Goal: Task Accomplishment & Management: Complete application form

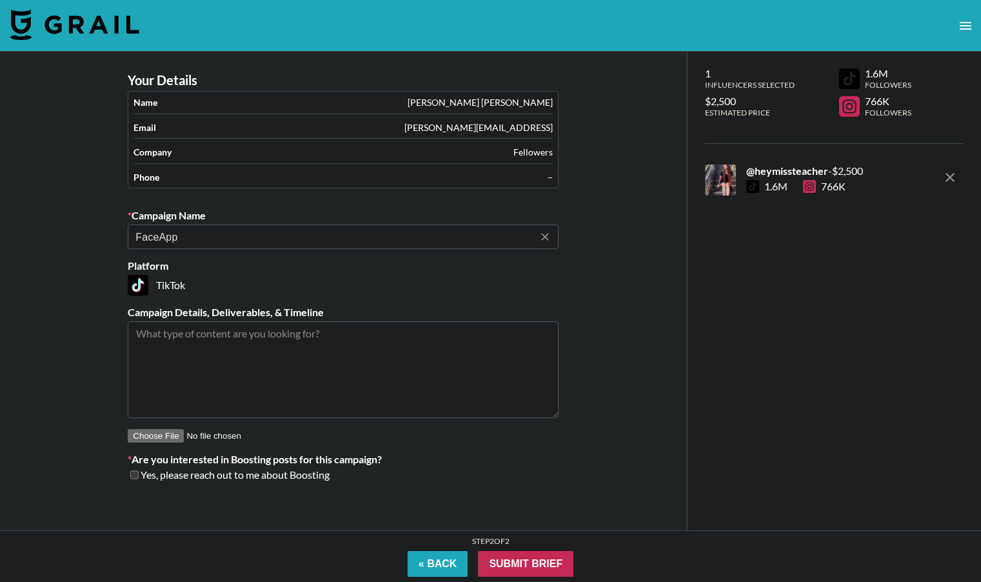
scroll to position [52, 0]
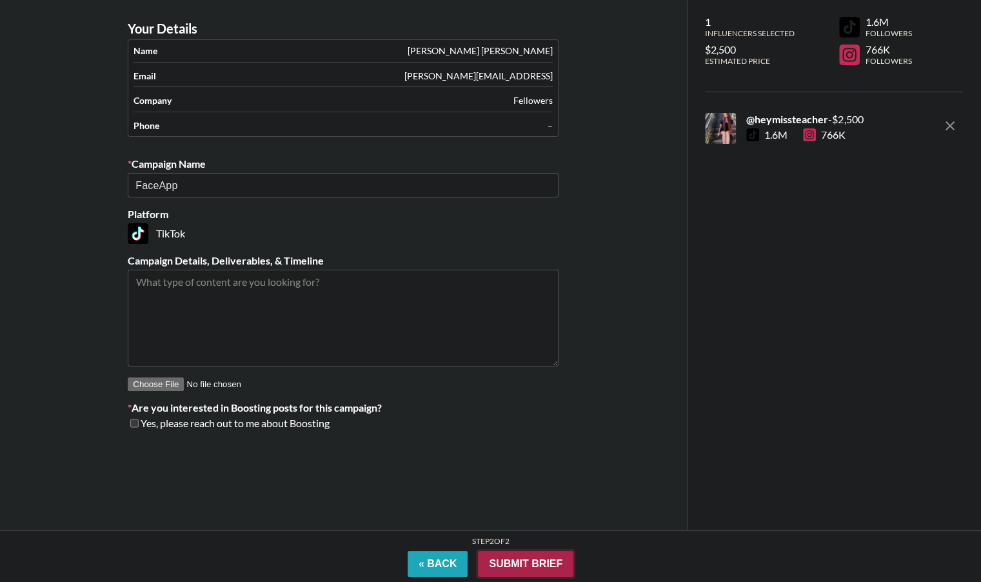
click at [524, 561] on input "Submit Brief" at bounding box center [525, 564] width 95 height 26
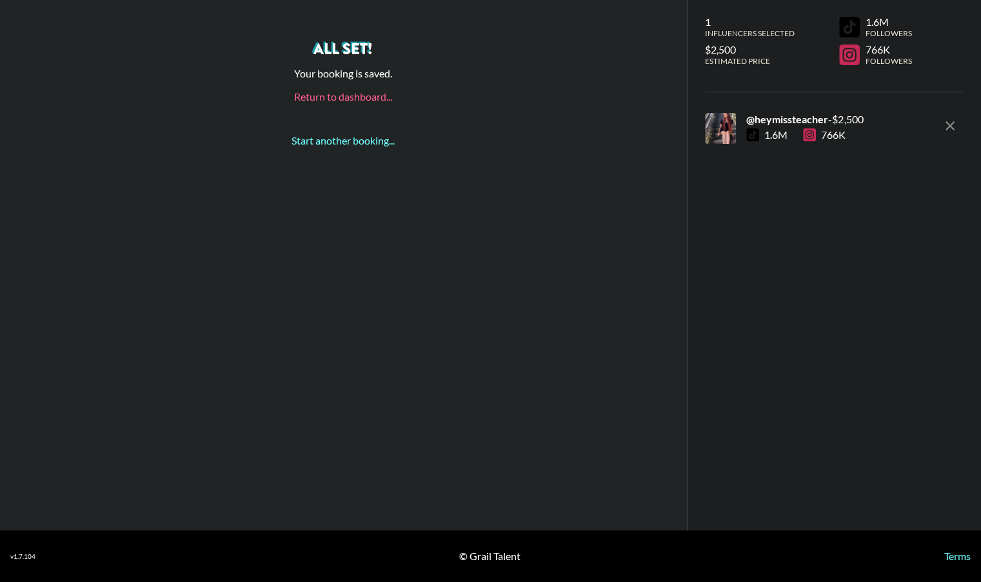
click at [332, 100] on link "Return to dashboard..." at bounding box center [343, 96] width 98 height 12
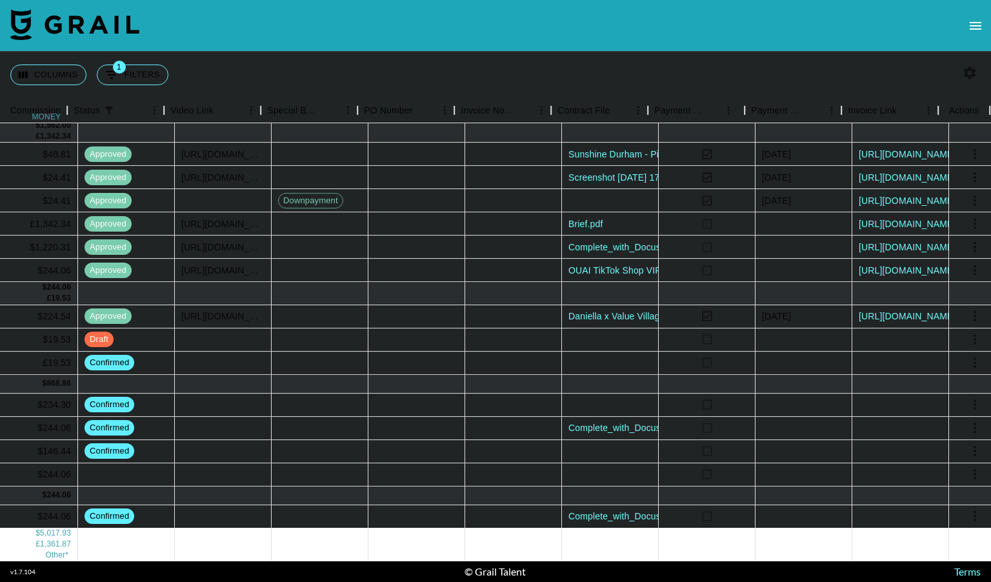
scroll to position [221, 1080]
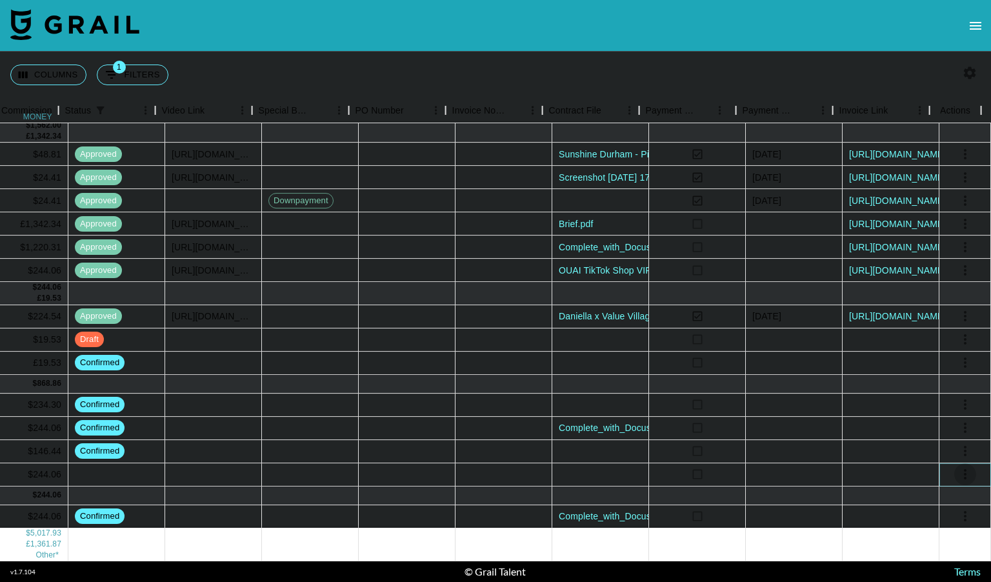
click at [957, 466] on icon "select merge strategy" at bounding box center [964, 473] width 15 height 15
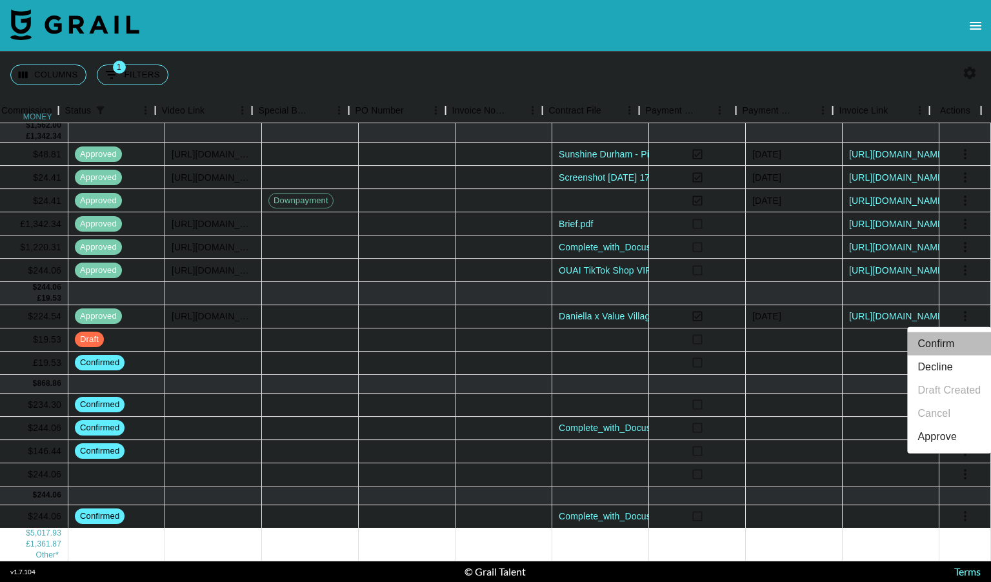
click at [945, 344] on li "Confirm" at bounding box center [949, 343] width 84 height 23
click at [590, 463] on div at bounding box center [600, 474] width 97 height 23
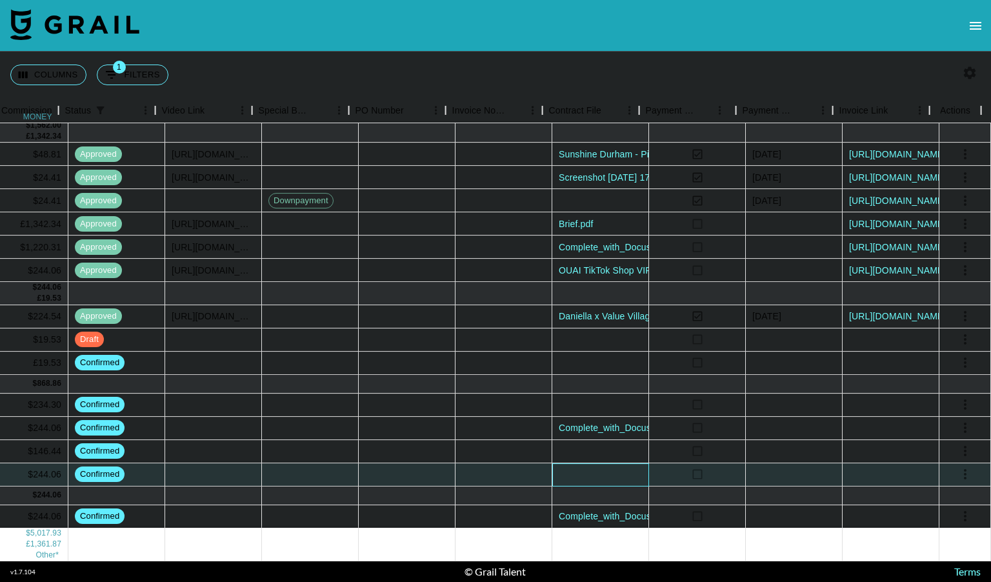
click at [590, 463] on div at bounding box center [600, 474] width 97 height 23
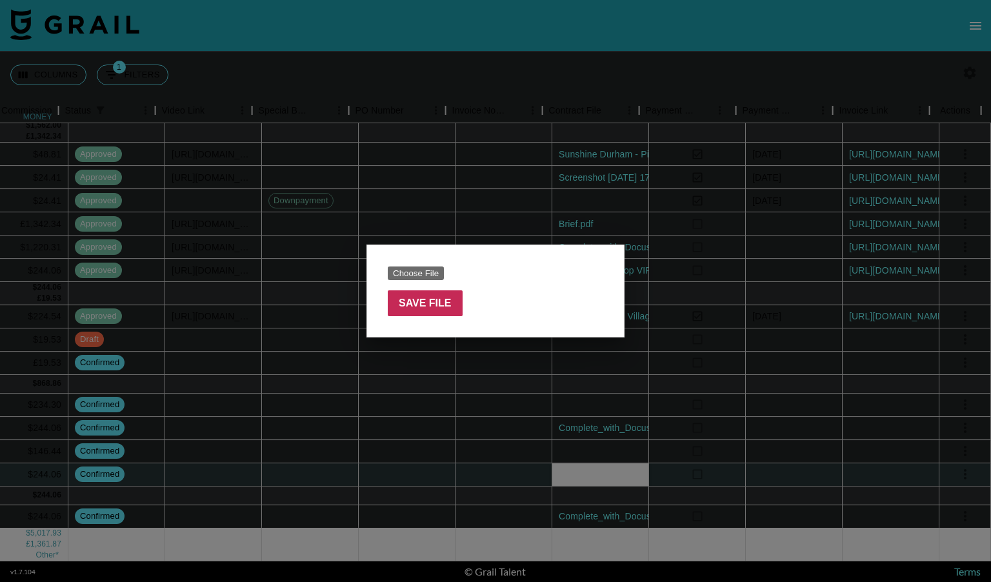
click at [431, 270] on input "file" at bounding box center [469, 273] width 163 height 14
type input "C:\fakepath\hey_missteacher _ FaceApp _ [DATE]_sign (1).pdf"
click at [413, 295] on input "Save File" at bounding box center [425, 303] width 75 height 26
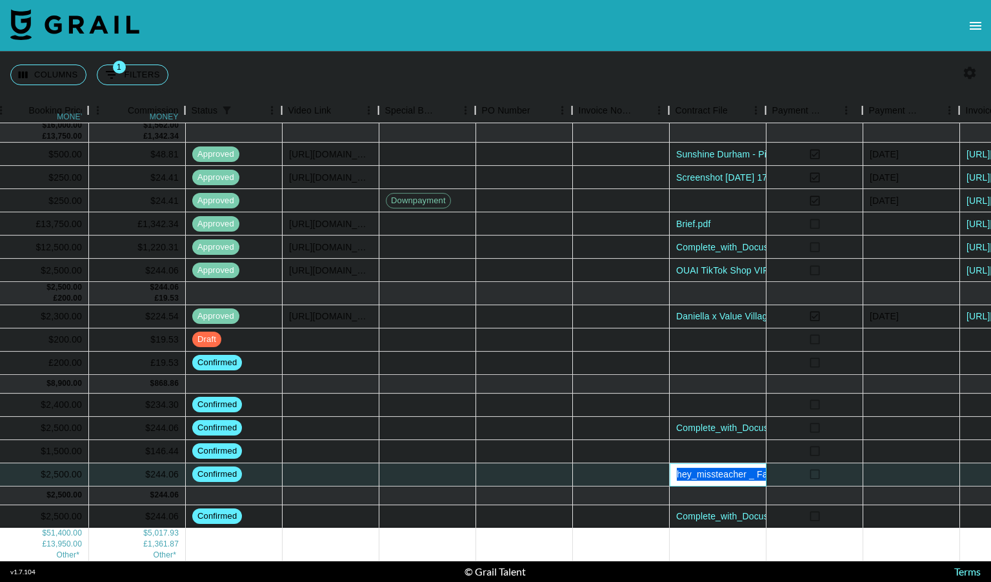
scroll to position [221, 953]
click at [710, 396] on div at bounding box center [717, 405] width 97 height 23
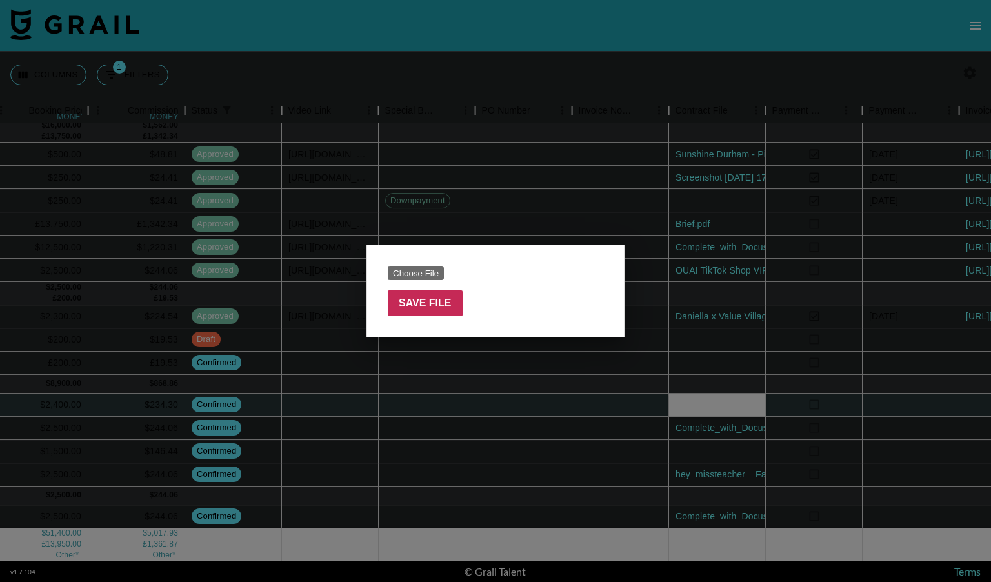
click at [421, 269] on input "file" at bounding box center [469, 273] width 163 height 14
type input "C:\fakepath\Flowithcontract.pdf"
click at [439, 299] on input "Save File" at bounding box center [425, 303] width 75 height 26
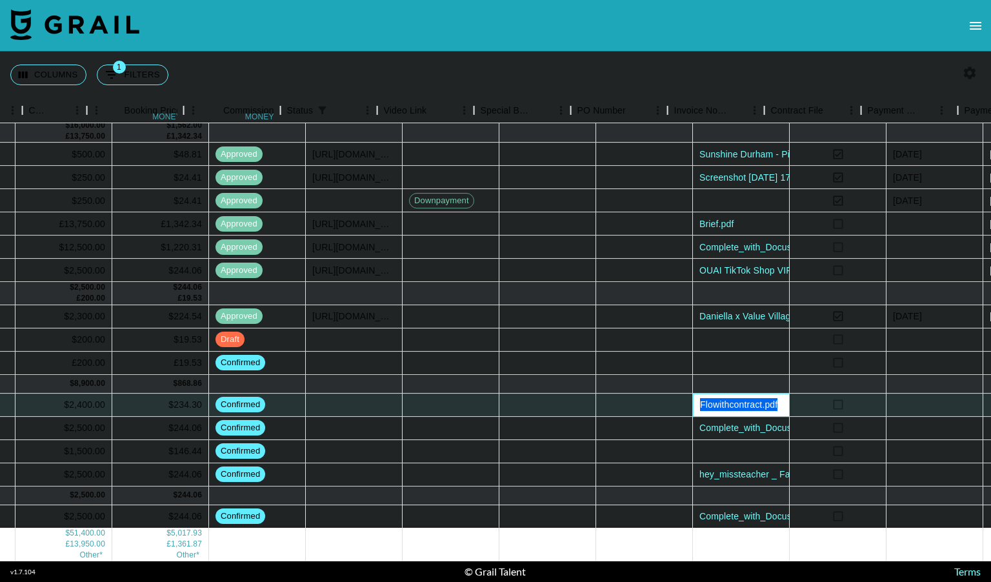
scroll to position [221, 1080]
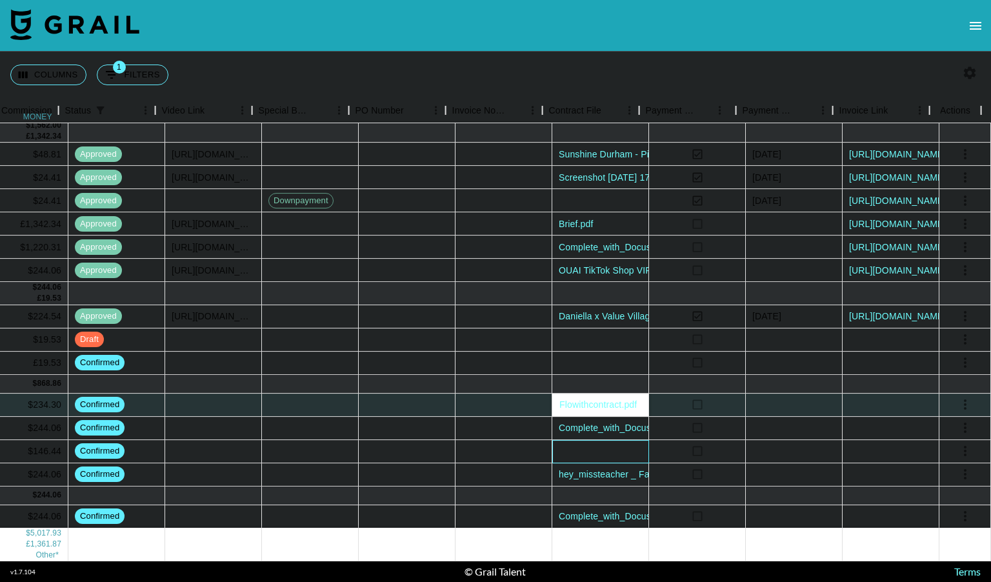
click at [589, 444] on div at bounding box center [600, 451] width 97 height 23
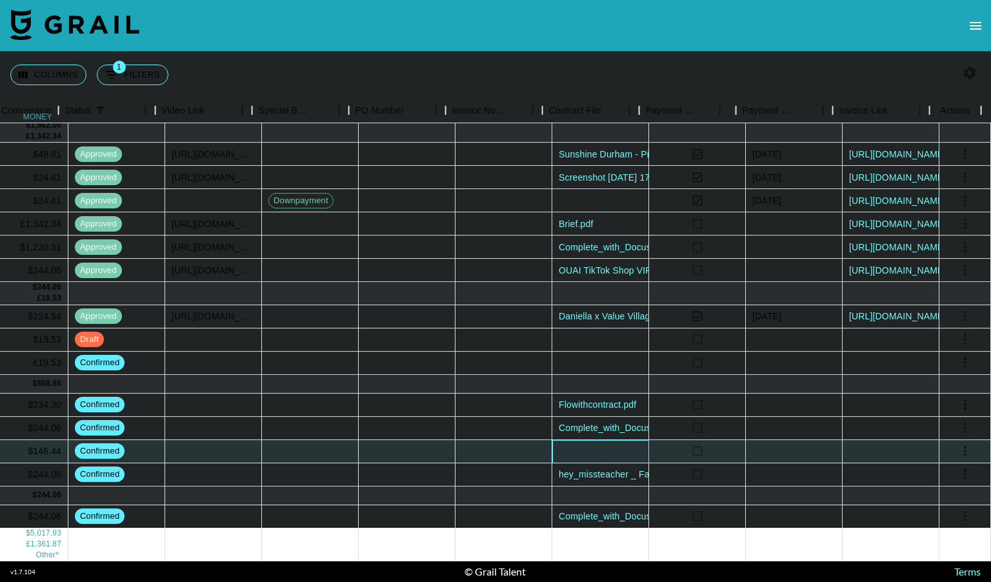
click at [589, 444] on div at bounding box center [600, 451] width 97 height 23
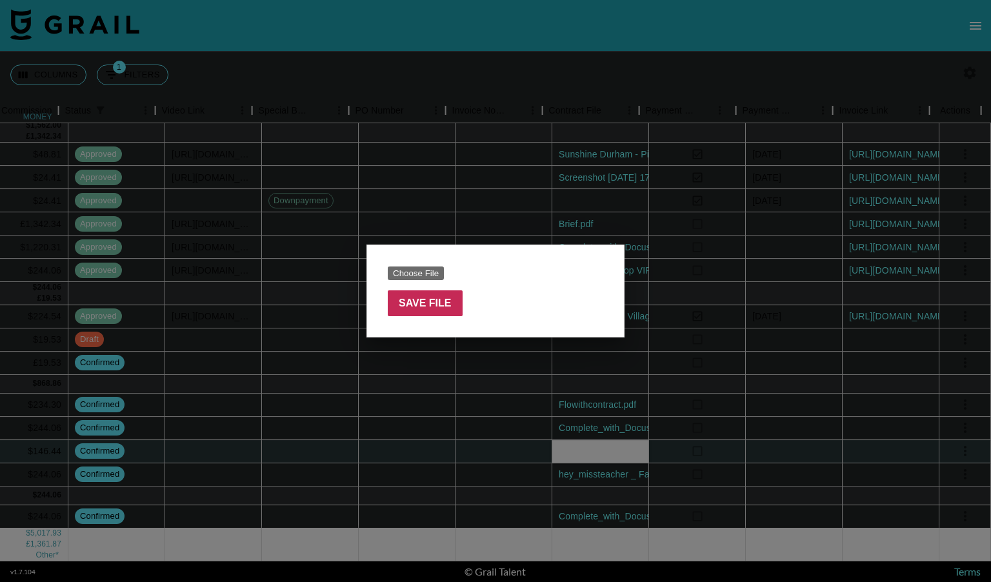
click at [414, 270] on input "file" at bounding box center [469, 273] width 163 height 14
type input "C:\fakepath\Tampax_Influencer Agreement _ [PERSON_NAME].pdf"
click at [441, 309] on input "Save File" at bounding box center [425, 303] width 75 height 26
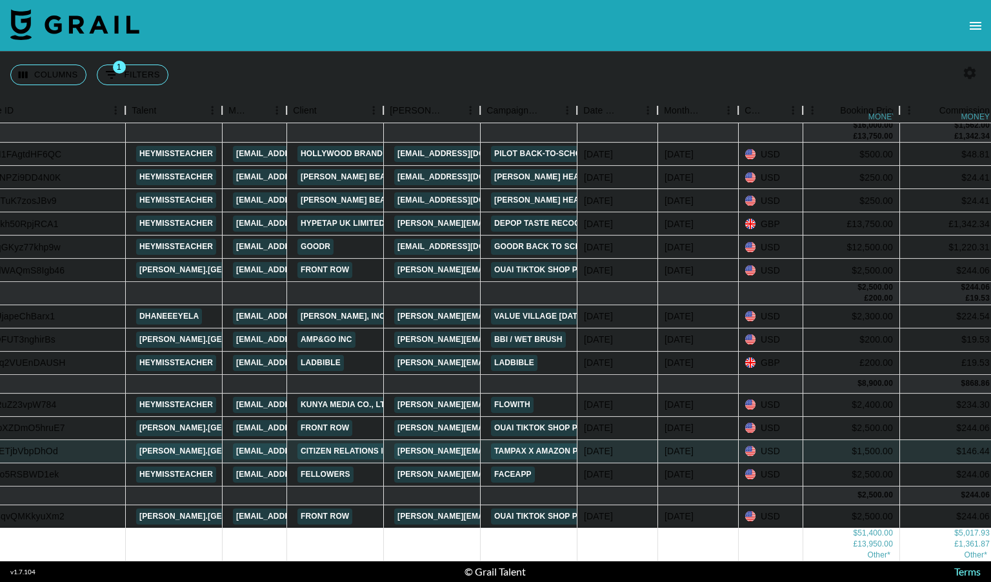
scroll to position [221, 6]
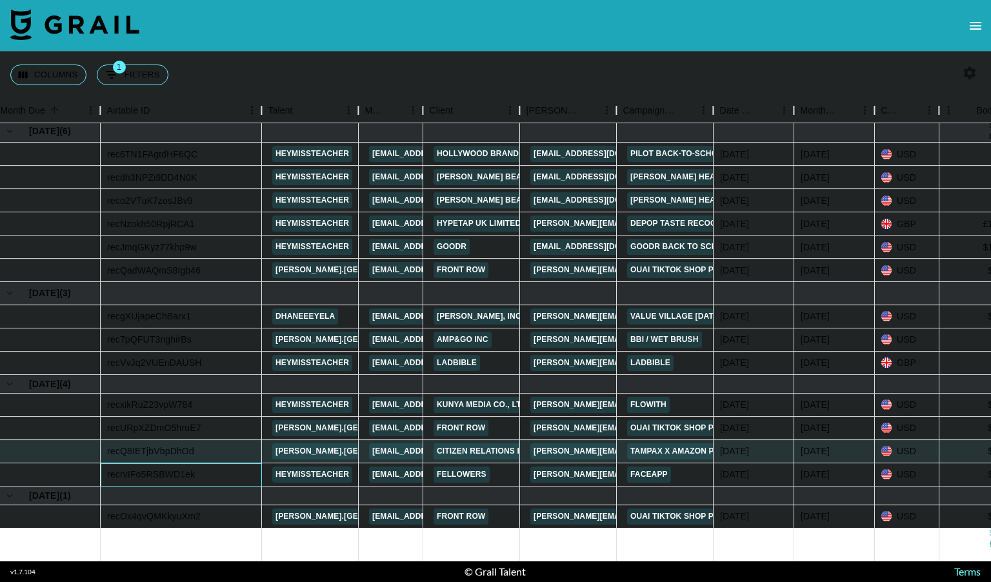
click at [147, 468] on div "recrvIFo5RSBWD1ek" at bounding box center [151, 474] width 88 height 13
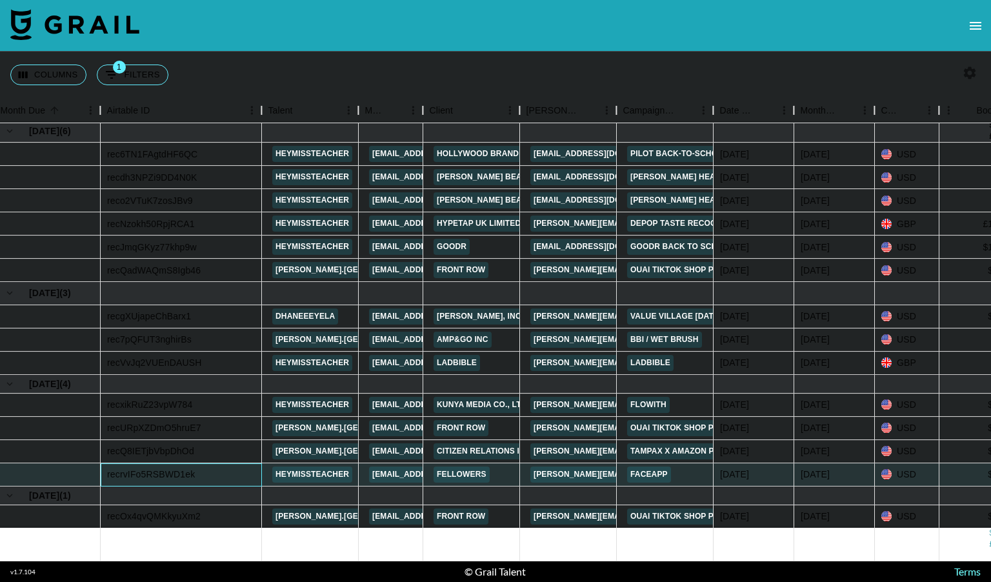
click at [147, 468] on div "recrvIFo5RSBWD1ek" at bounding box center [151, 474] width 88 height 13
copy div "recrvIFo5RSBWD1ek"
